Goal: Use online tool/utility

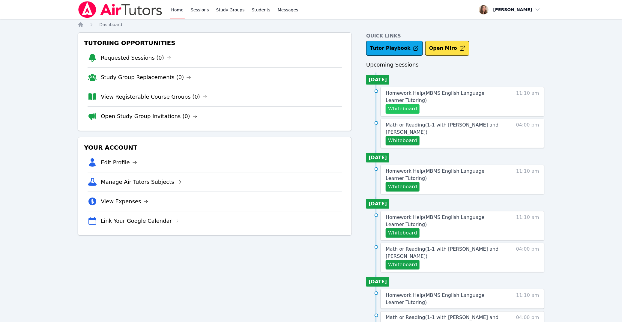
click at [396, 112] on button "Whiteboard" at bounding box center [402, 109] width 34 height 10
